Goal: Navigation & Orientation: Find specific page/section

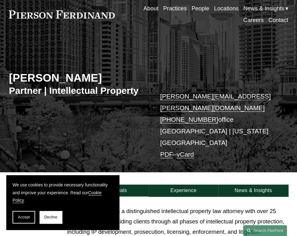
scroll to position [63, 0]
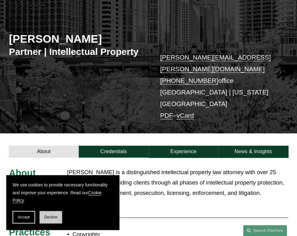
click at [55, 219] on span "Decline" at bounding box center [50, 217] width 13 height 4
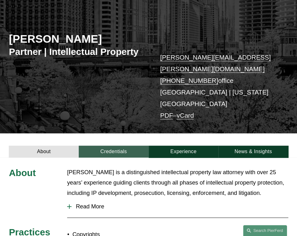
click at [109, 146] on link "Credentials" at bounding box center [114, 152] width 70 height 12
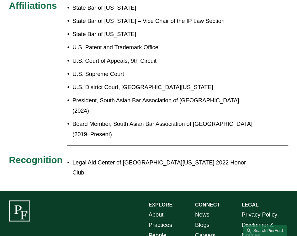
scroll to position [396, 0]
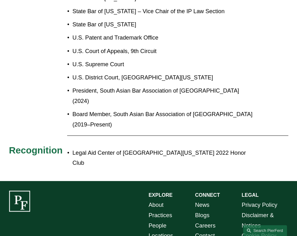
click at [156, 231] on link "Locations" at bounding box center [161, 236] width 25 height 10
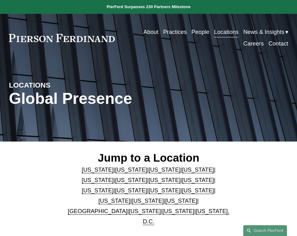
click at [117, 173] on link "[US_STATE]" at bounding box center [131, 169] width 32 height 7
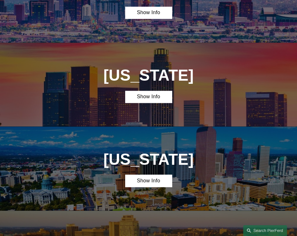
scroll to position [306, 0]
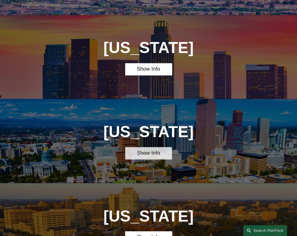
click at [142, 147] on link "Show Info" at bounding box center [148, 153] width 46 height 12
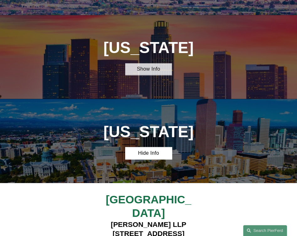
click at [145, 63] on link "Show Info" at bounding box center [148, 69] width 46 height 12
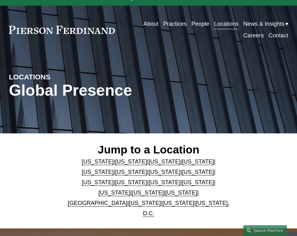
scroll to position [0, 0]
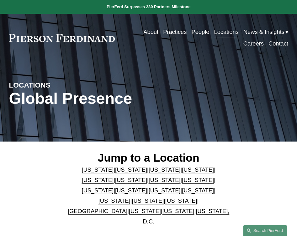
click at [147, 32] on link "About" at bounding box center [151, 32] width 15 height 12
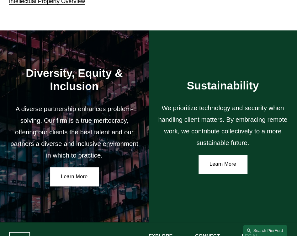
scroll to position [790, 0]
